Goal: Transaction & Acquisition: Purchase product/service

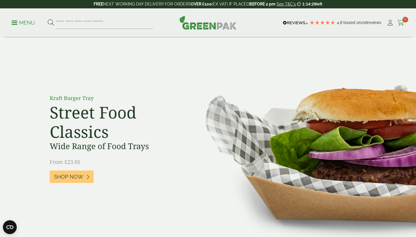
click at [400, 24] on icon at bounding box center [401, 23] width 7 height 6
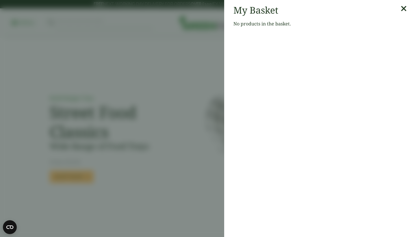
click at [405, 10] on icon at bounding box center [404, 9] width 6 height 8
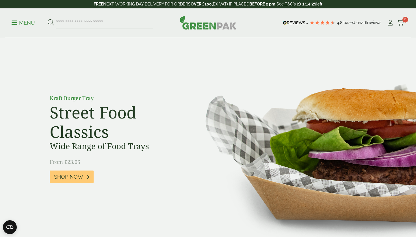
click at [387, 21] on div "4.8 Based on 216 reviews" at bounding box center [334, 23] width 106 height 9
click at [390, 22] on icon at bounding box center [390, 23] width 7 height 6
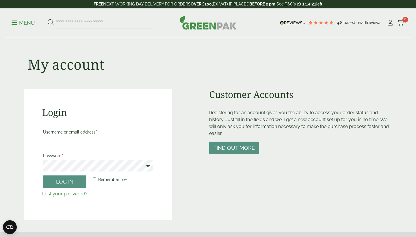
type input "**********"
click at [65, 181] on button "Log in" at bounding box center [64, 182] width 43 height 12
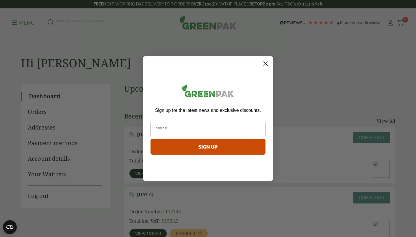
click at [263, 63] on circle "Close dialog" at bounding box center [266, 64] width 10 height 10
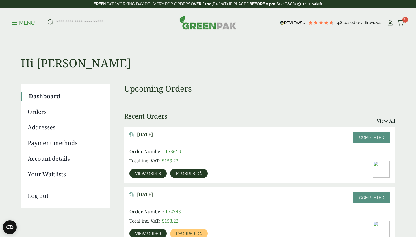
click at [182, 173] on span "Reorder" at bounding box center [185, 174] width 19 height 4
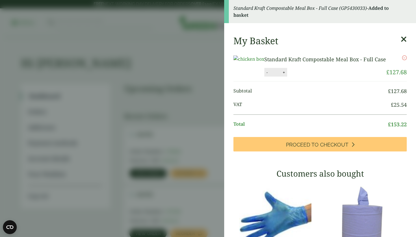
click at [287, 75] on button "+" at bounding box center [284, 72] width 6 height 5
type input "*"
click at [318, 77] on button "Update" at bounding box center [303, 72] width 29 height 9
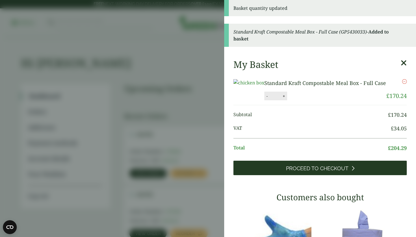
click at [292, 175] on link "Proceed to Checkout" at bounding box center [321, 168] width 174 height 14
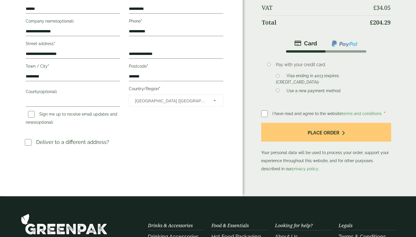
scroll to position [130, 0]
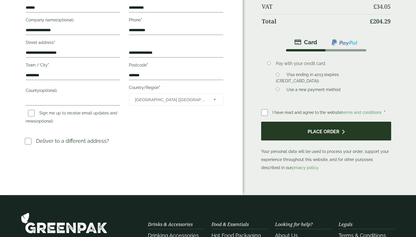
click at [276, 129] on button "Place order" at bounding box center [326, 131] width 130 height 19
